Goal: Task Accomplishment & Management: Complete application form

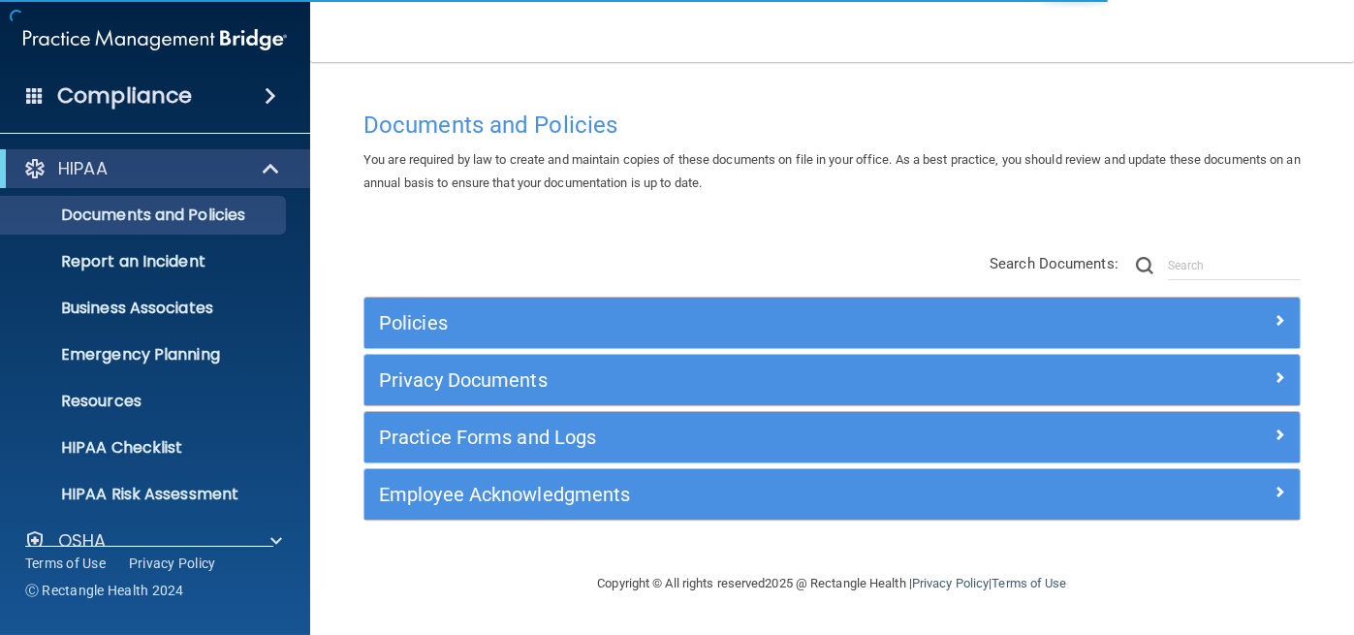
scroll to position [168, 0]
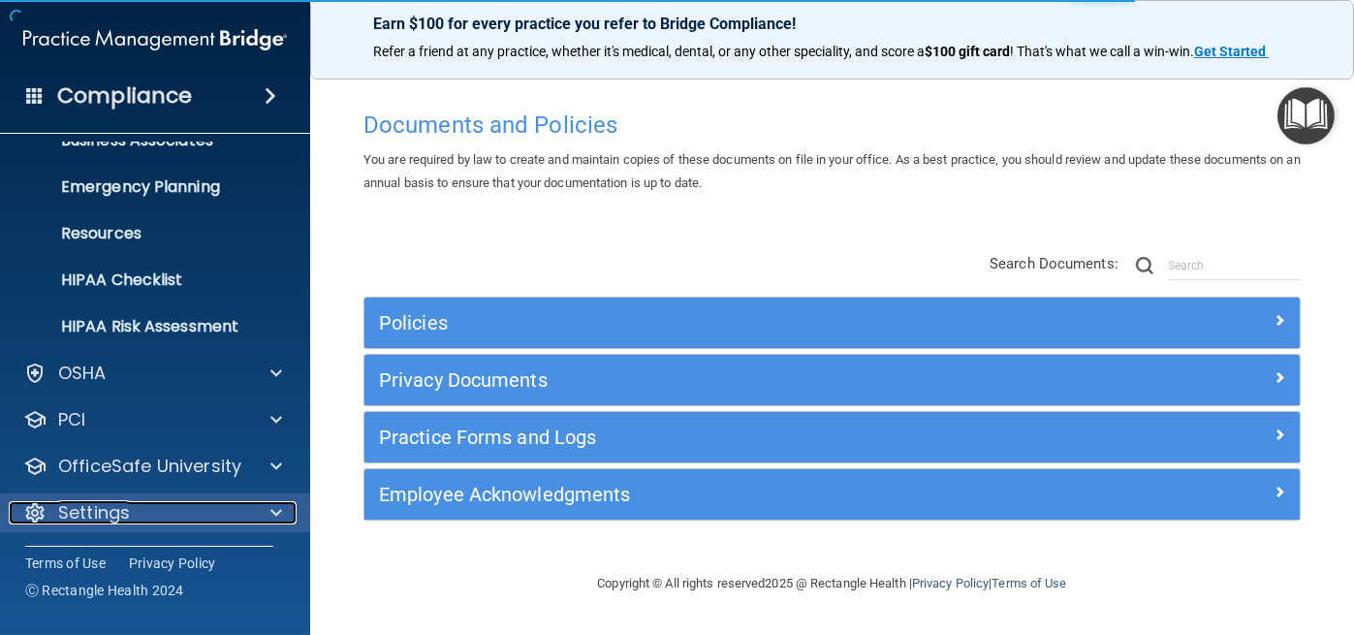
click at [147, 516] on div "Settings" at bounding box center [129, 512] width 240 height 23
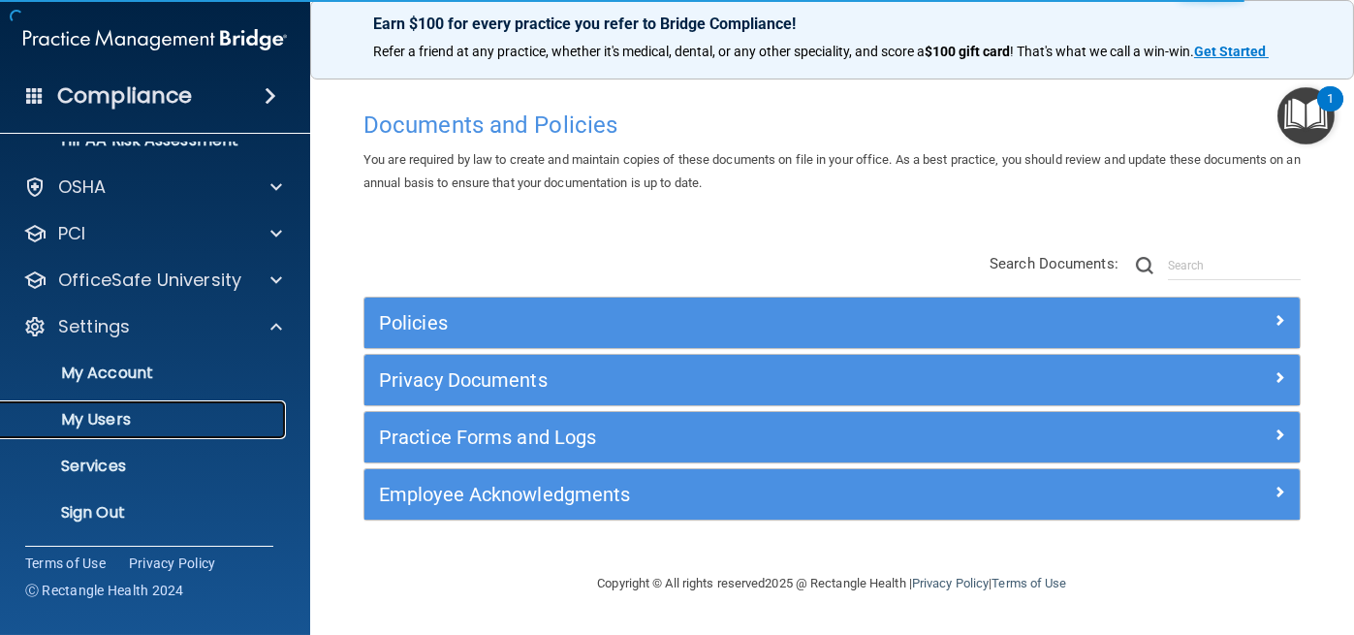
click at [135, 406] on link "My Users" at bounding box center [133, 419] width 305 height 39
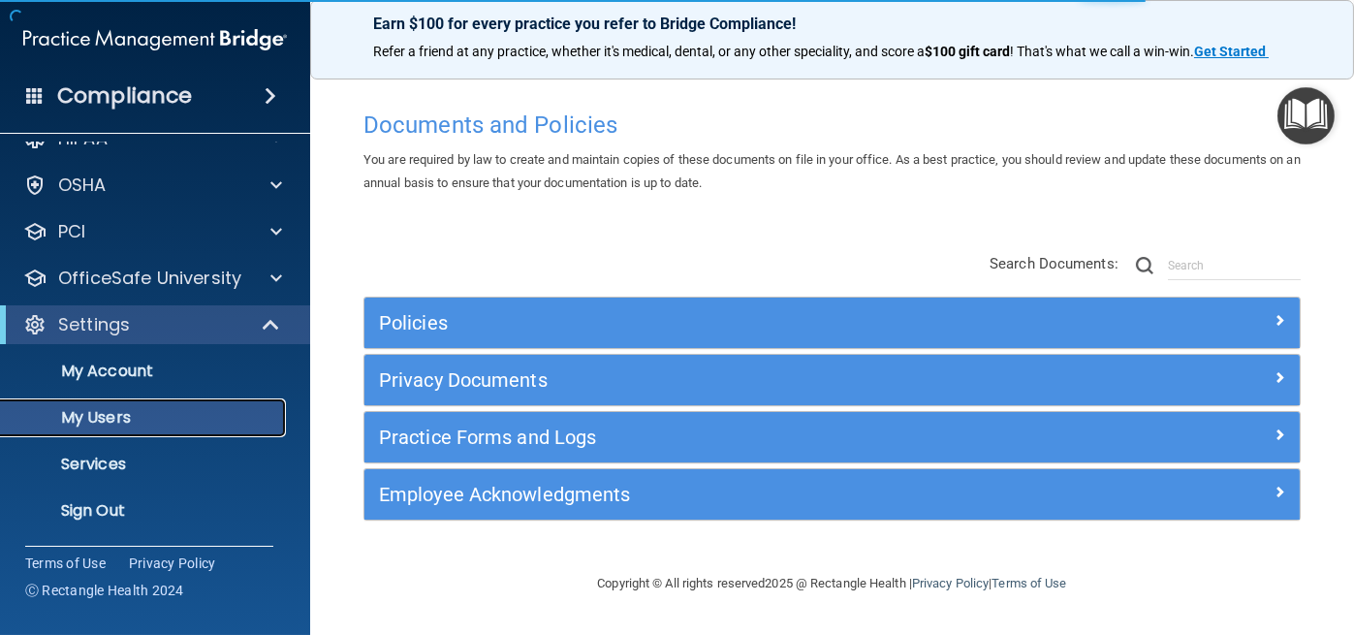
scroll to position [29, 0]
select select "20"
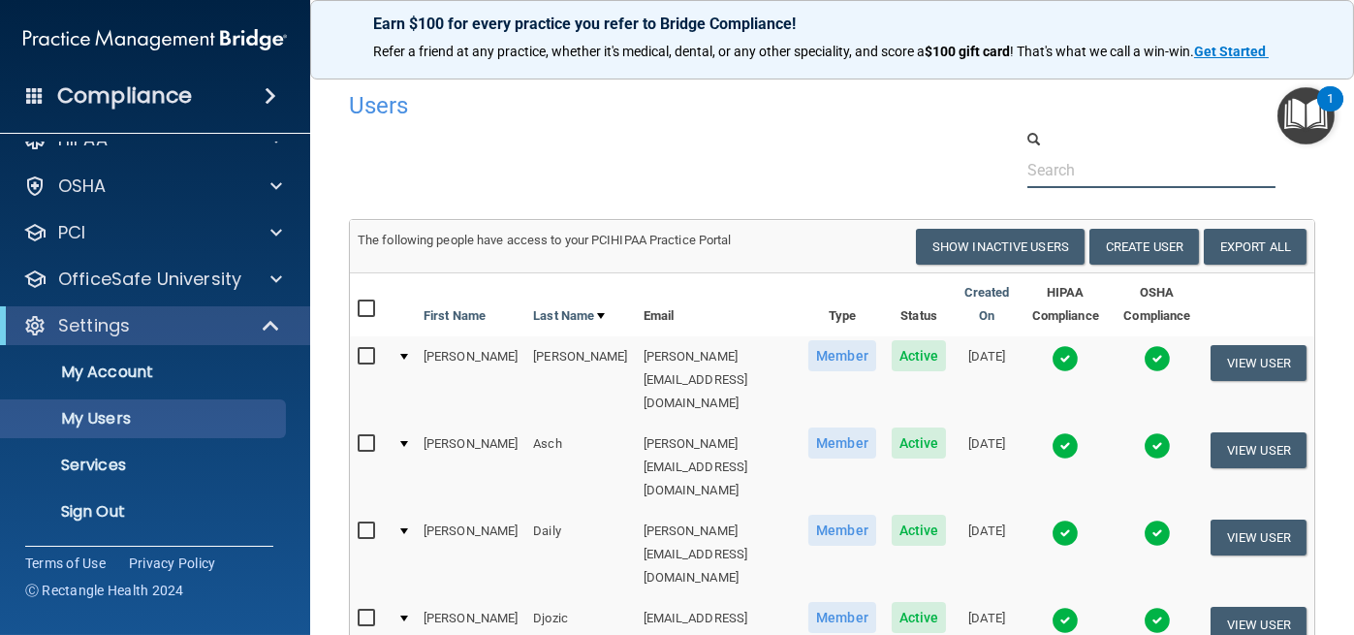
click at [1060, 166] on input "text" at bounding box center [1152, 170] width 248 height 36
click at [1094, 243] on button "Create User" at bounding box center [1145, 247] width 110 height 36
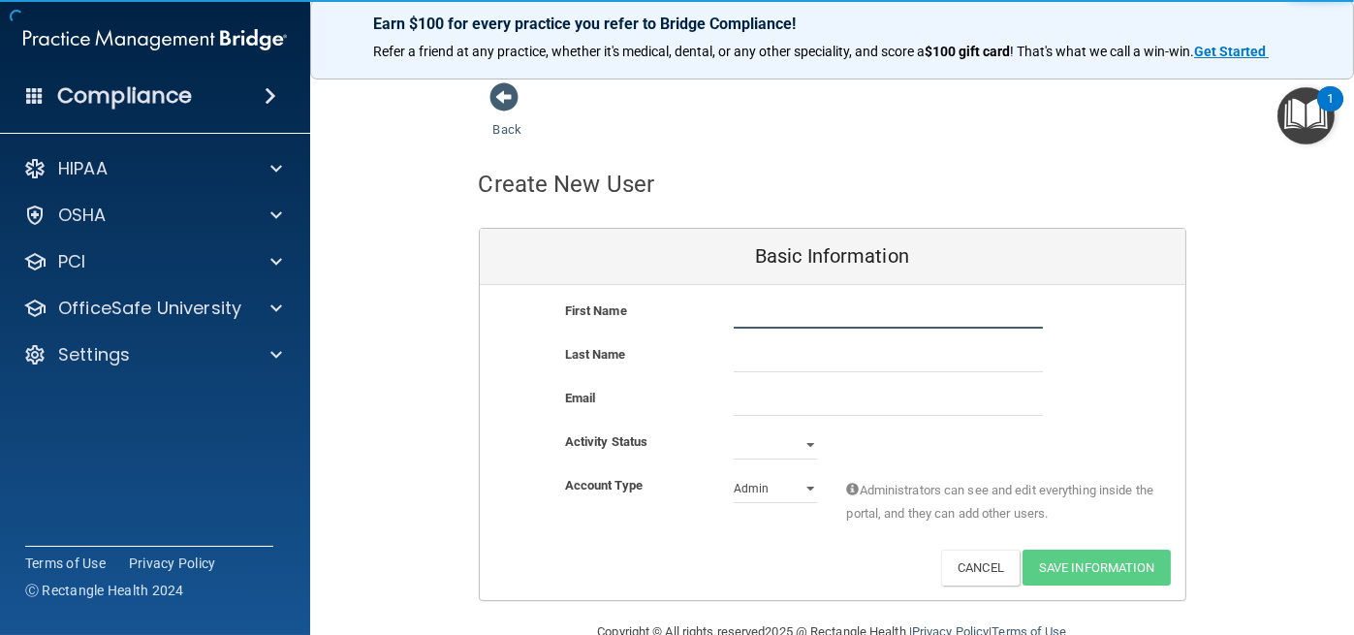
click at [956, 311] on input "text" at bounding box center [888, 314] width 309 height 29
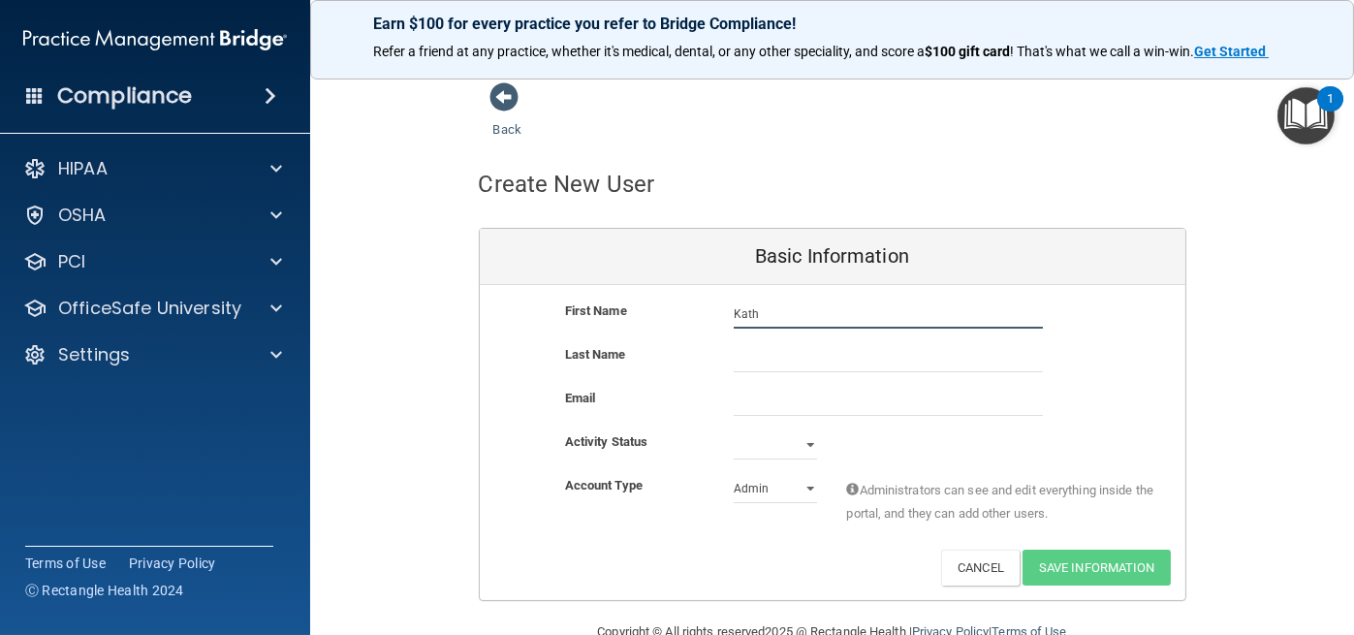
click at [847, 307] on input "Kath" at bounding box center [888, 314] width 309 height 29
type input "[PERSON_NAME]"
click at [752, 406] on input "email" at bounding box center [888, 401] width 309 height 29
drag, startPoint x: 685, startPoint y: 443, endPoint x: 740, endPoint y: 453, distance: 55.1
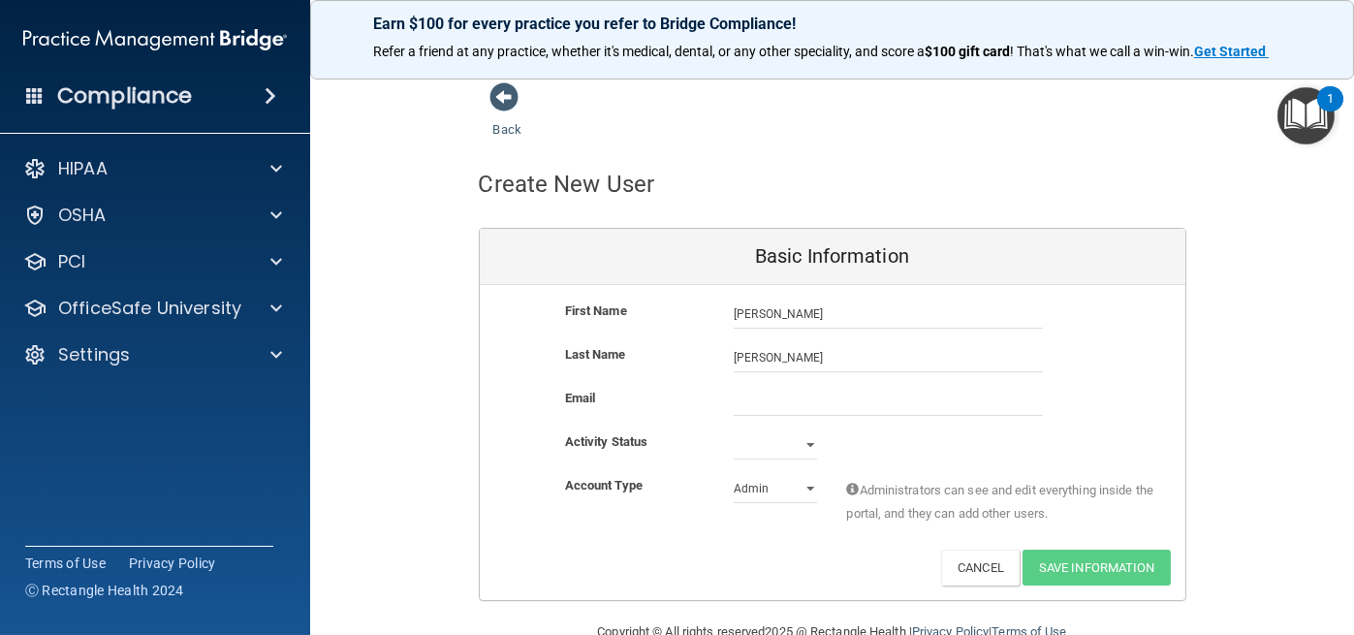
click at [685, 445] on div "Activity Status" at bounding box center [636, 441] width 170 height 23
click at [759, 456] on select "Active Inactive" at bounding box center [775, 444] width 83 height 29
select select "active"
click at [734, 430] on select "Active Inactive" at bounding box center [775, 444] width 83 height 29
click at [762, 490] on select "Admin Member" at bounding box center [775, 488] width 83 height 29
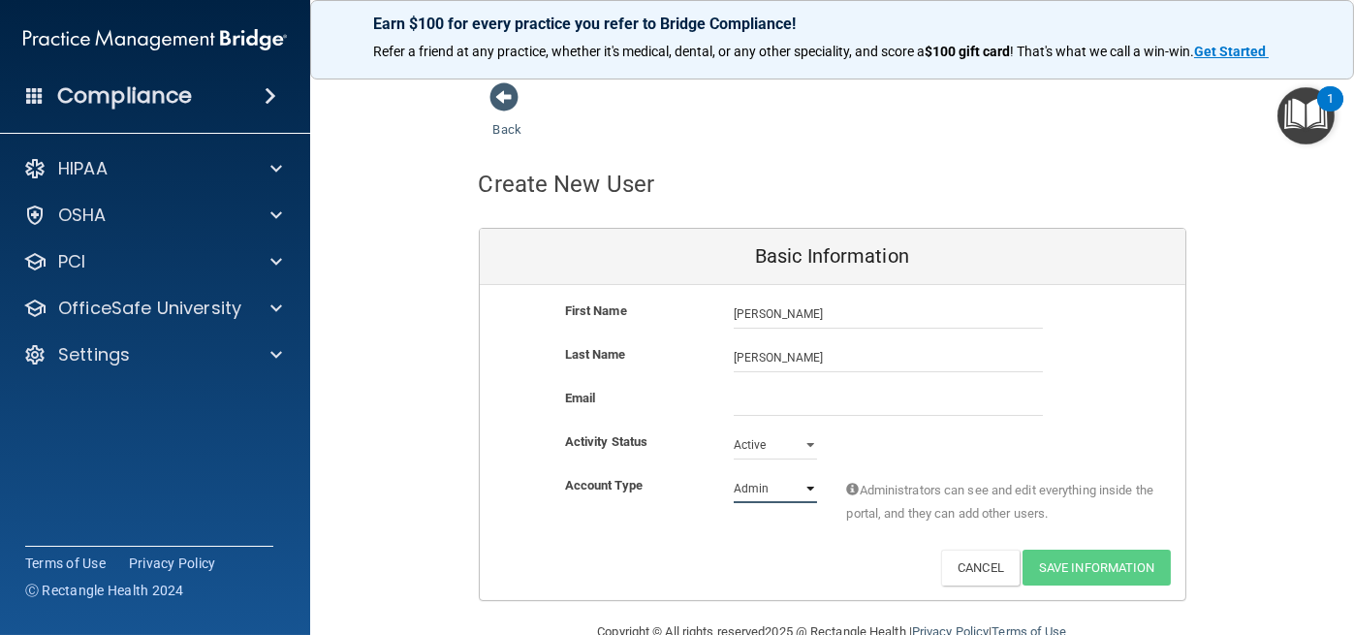
select select "practice_member"
click at [734, 474] on select "Admin Member" at bounding box center [775, 488] width 83 height 29
click at [656, 460] on div "Activity Status Active Active Inactive" at bounding box center [833, 452] width 706 height 44
click at [793, 396] on input "email" at bounding box center [888, 401] width 309 height 29
click at [799, 405] on input "email" at bounding box center [888, 401] width 309 height 29
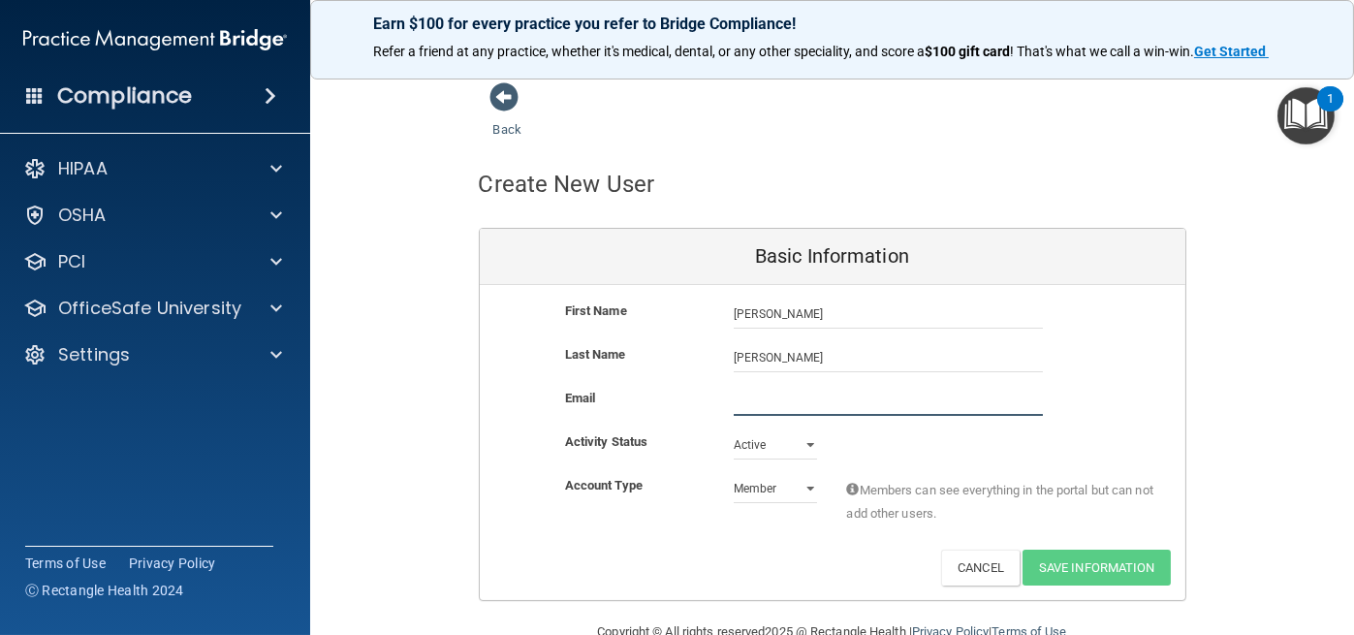
paste input "[EMAIL_ADDRESS][DOMAIN_NAME]"
type input "[EMAIL_ADDRESS][DOMAIN_NAME]"
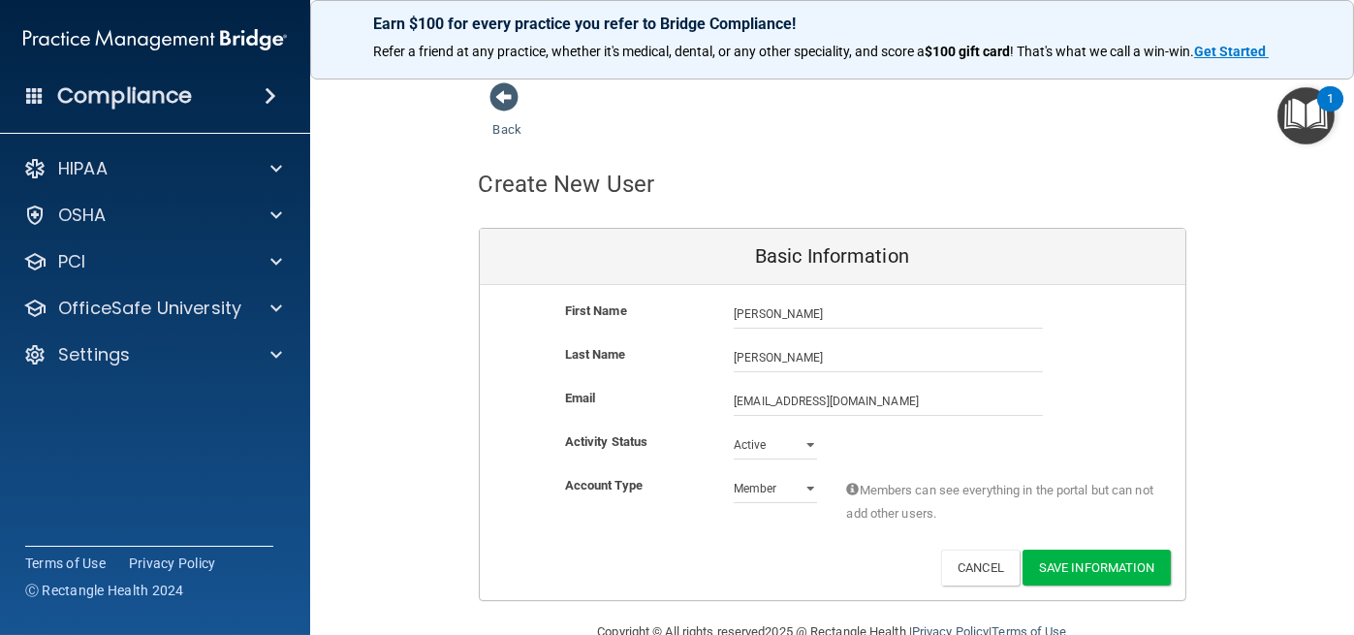
click at [1079, 208] on div "Create New User Basic Information First Name [PERSON_NAME] [PERSON_NAME] Last N…" at bounding box center [833, 371] width 708 height 459
click at [1113, 563] on button "Save Information" at bounding box center [1097, 568] width 148 height 36
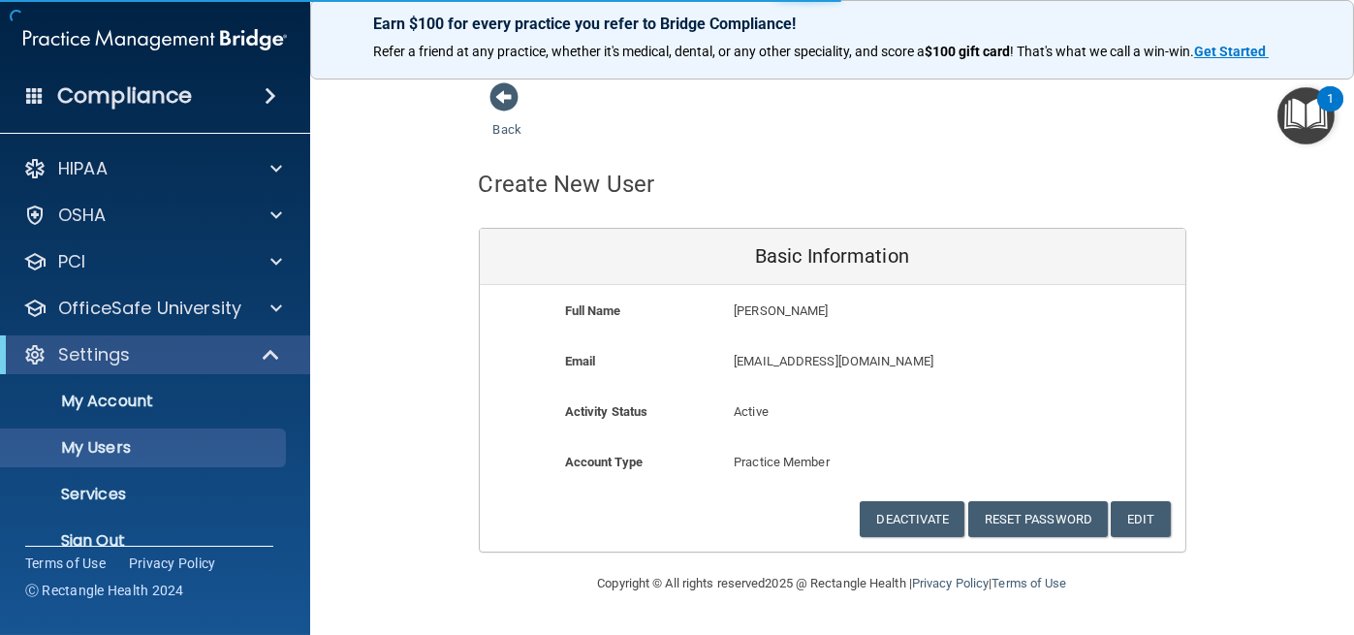
select select "20"
